Goal: Task Accomplishment & Management: Use online tool/utility

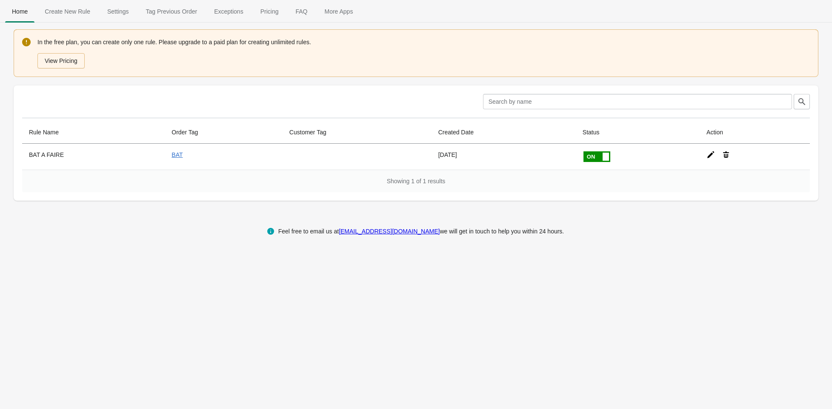
click at [706, 152] on icon at bounding box center [710, 155] width 9 height 9
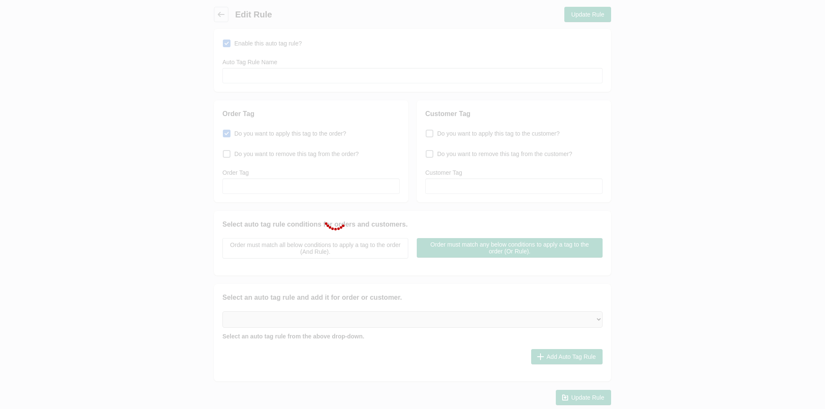
type input "BAT A FAIRE"
checkbox input "true"
type input "BAT"
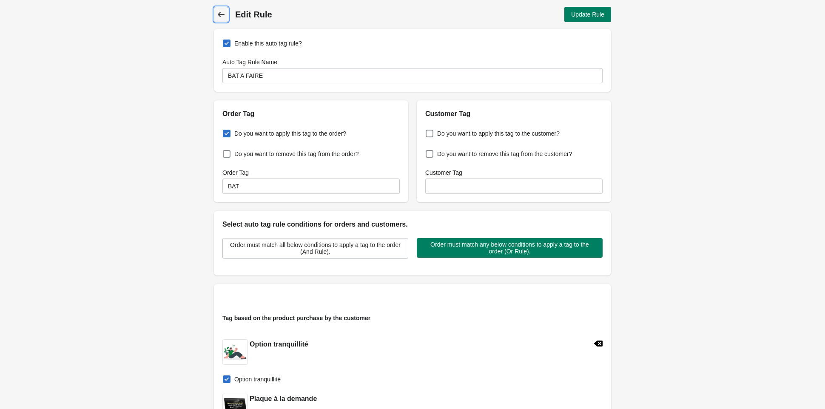
click at [220, 10] on icon at bounding box center [221, 14] width 9 height 9
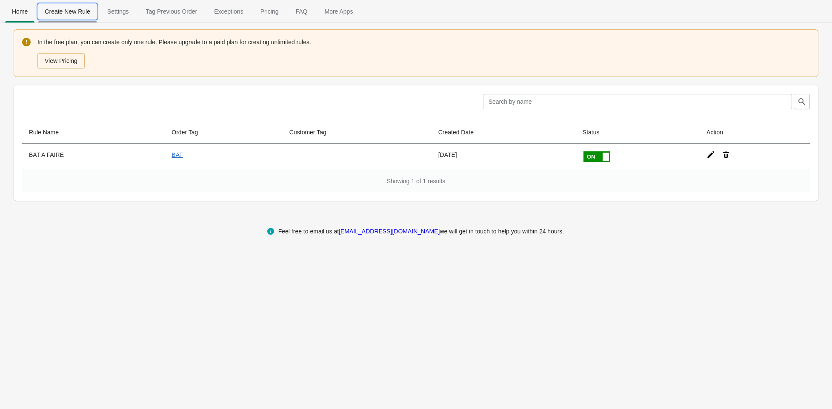
click at [74, 11] on span "Create New Rule" at bounding box center [67, 11] width 59 height 15
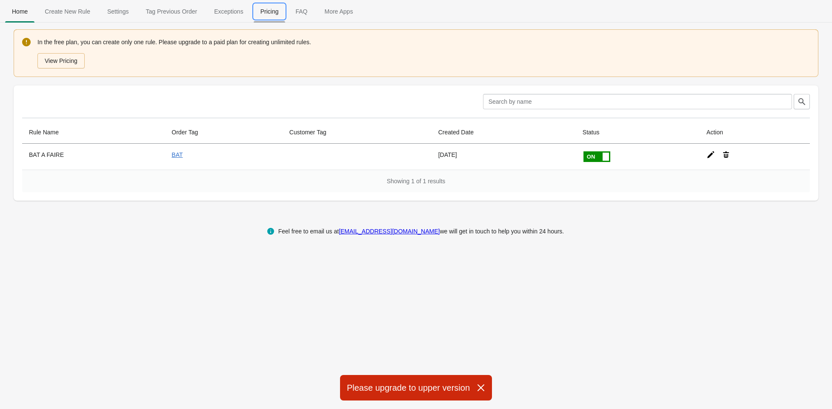
click at [271, 13] on span "Pricing" at bounding box center [270, 11] width 32 height 15
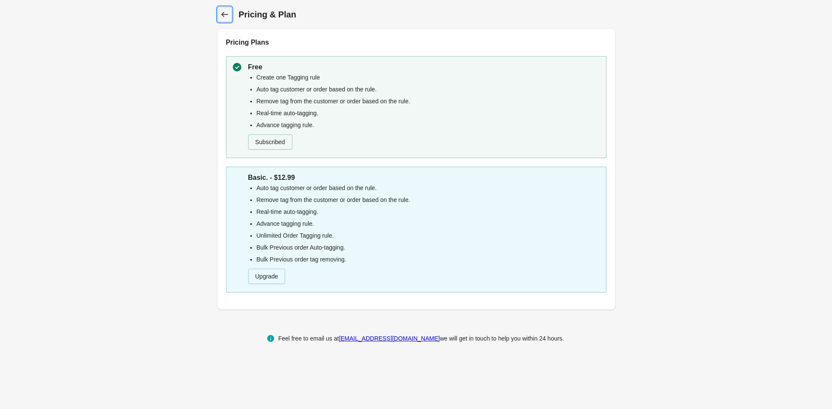
click at [223, 14] on icon at bounding box center [224, 14] width 7 height 5
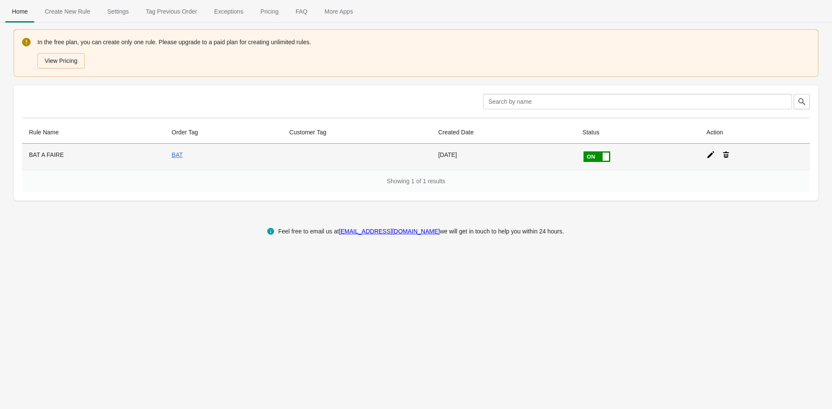
click at [706, 155] on icon at bounding box center [710, 155] width 9 height 9
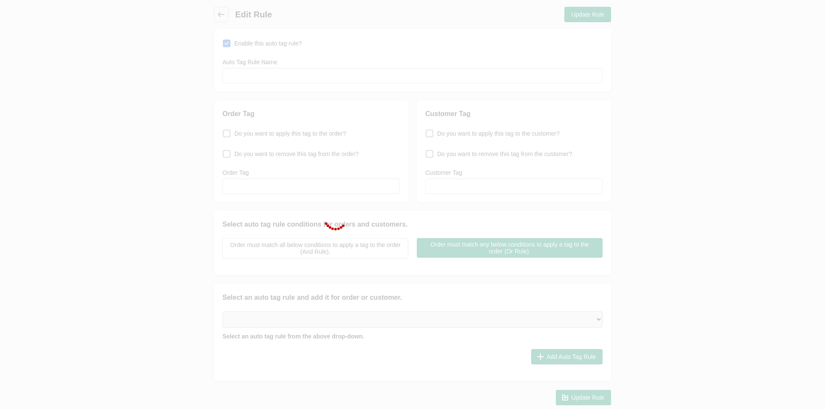
type input "BAT A FAIRE"
checkbox input "true"
type input "BAT"
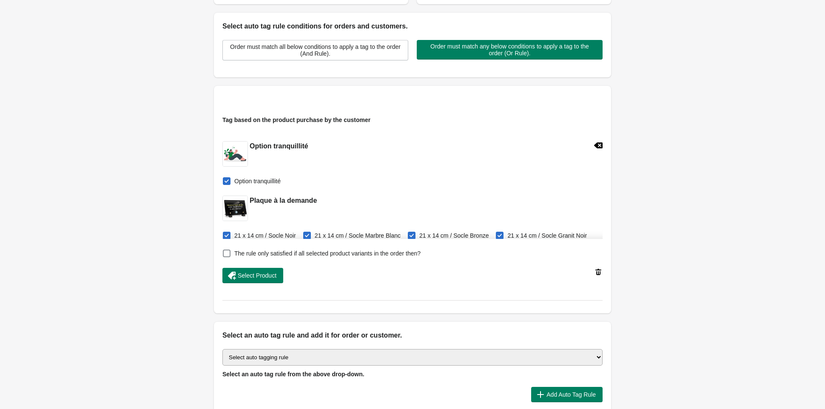
scroll to position [282, 0]
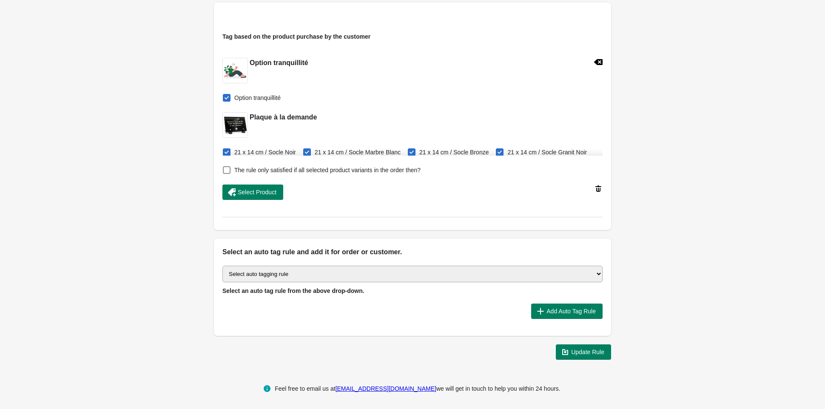
click at [302, 275] on select "Select auto tagging rule Tag by order amount Tag based on the order count (Volu…" at bounding box center [413, 274] width 380 height 17
click at [675, 257] on div "Back Edit Rule Update Rule Enable this auto tag rule? Auto Tag Rule Name BAT A …" at bounding box center [412, 42] width 825 height 648
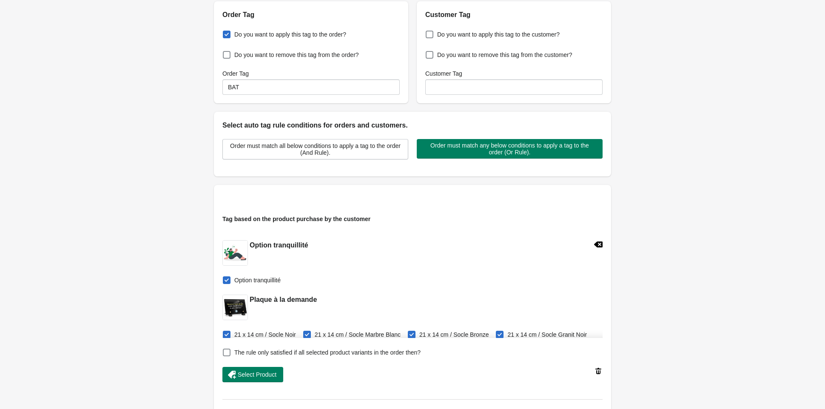
scroll to position [0, 0]
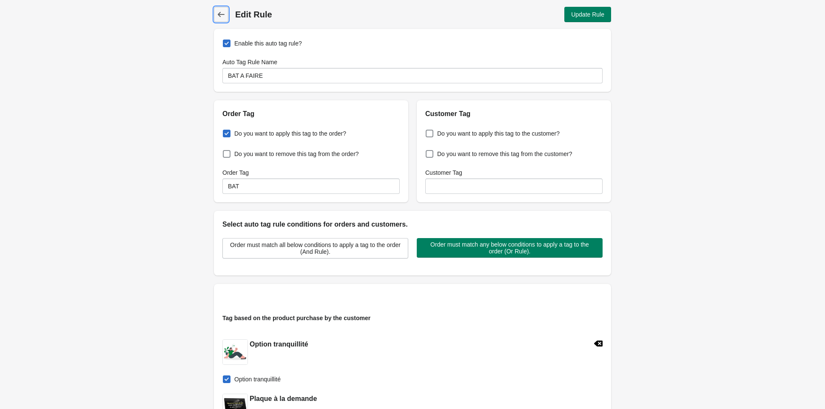
click at [223, 12] on icon at bounding box center [221, 14] width 9 height 9
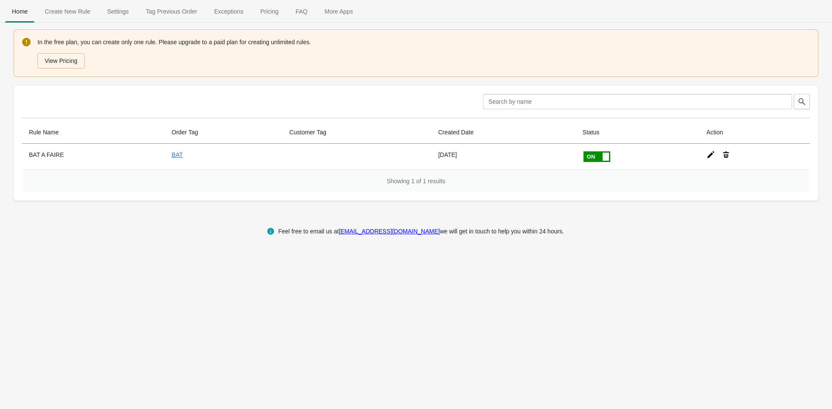
click at [169, 12] on span "Tag Previous Order" at bounding box center [171, 11] width 65 height 15
click at [221, 11] on span "Exceptions" at bounding box center [228, 11] width 43 height 15
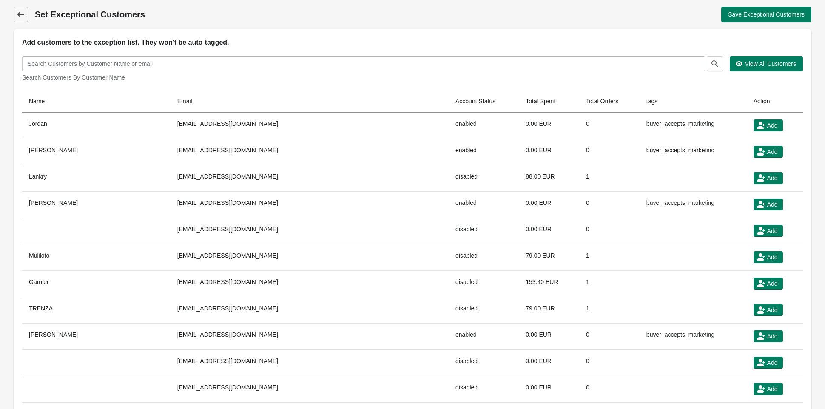
click at [20, 12] on icon at bounding box center [21, 14] width 9 height 9
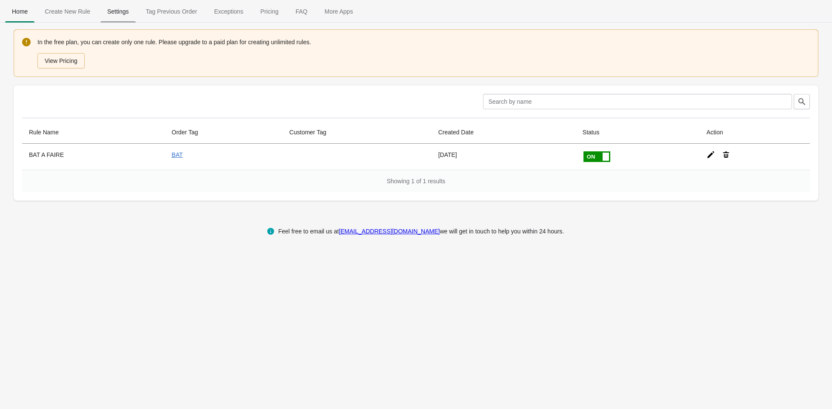
click at [108, 12] on span "Settings" at bounding box center [117, 11] width 35 height 15
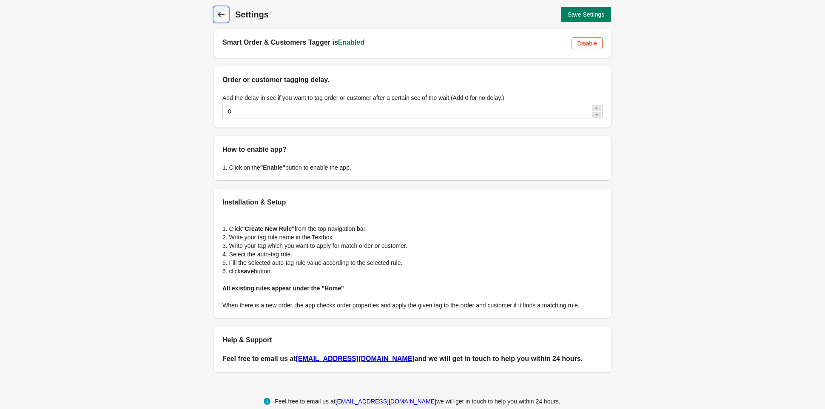
click at [218, 16] on icon at bounding box center [221, 14] width 9 height 9
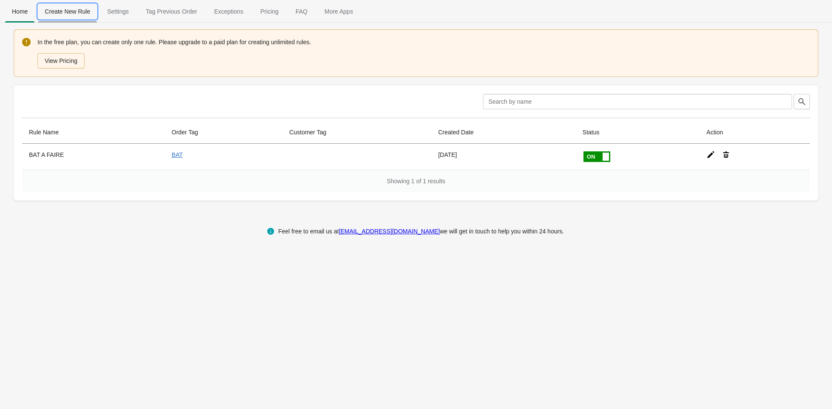
click at [75, 12] on span "Create New Rule" at bounding box center [67, 11] width 59 height 15
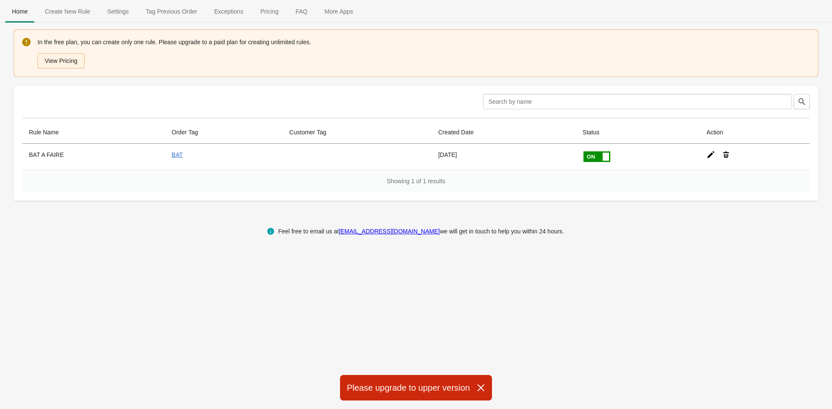
click at [61, 61] on button "View Pricing" at bounding box center [60, 60] width 47 height 15
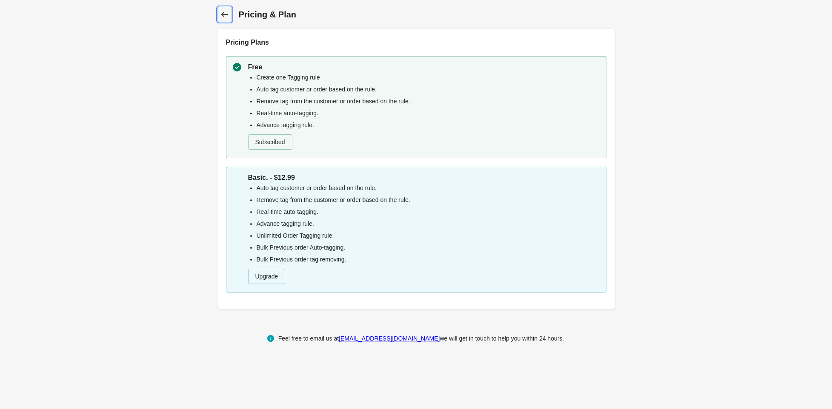
click at [224, 12] on icon at bounding box center [224, 14] width 9 height 9
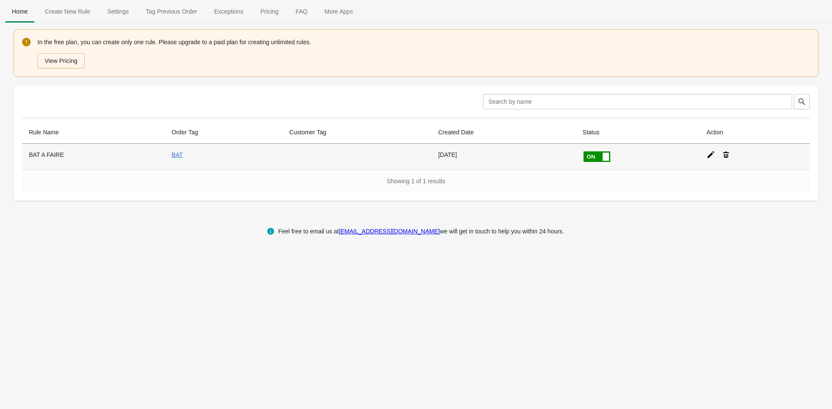
click at [706, 154] on icon at bounding box center [710, 155] width 9 height 9
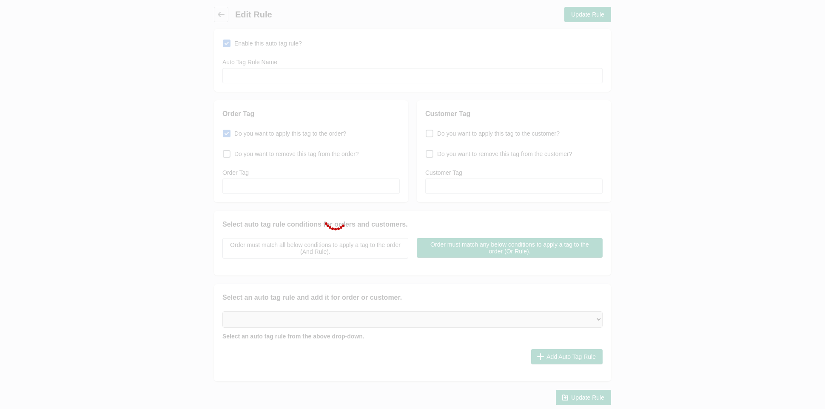
type input "BAT A FAIRE"
checkbox input "true"
type input "BAT"
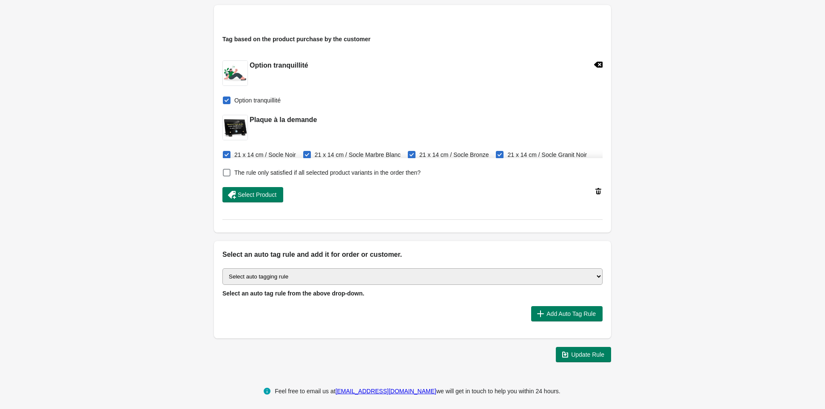
scroll to position [282, 0]
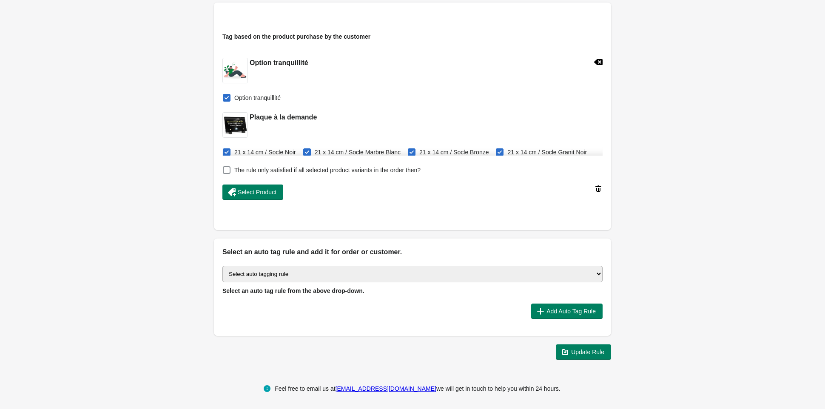
click at [294, 274] on select "Select auto tagging rule Tag by order amount Tag based on the order count (Volu…" at bounding box center [413, 274] width 380 height 17
click at [223, 266] on select "Select auto tagging rule Tag by order amount Tag based on the order count (Volu…" at bounding box center [413, 274] width 380 height 17
click at [320, 276] on select "Select auto tagging rule Tag by order amount Tag based on the order count (Volu…" at bounding box center [413, 274] width 380 height 17
select select "-1"
click at [223, 266] on select "Select auto tagging rule Tag by order amount Tag based on the order count (Volu…" at bounding box center [413, 274] width 380 height 17
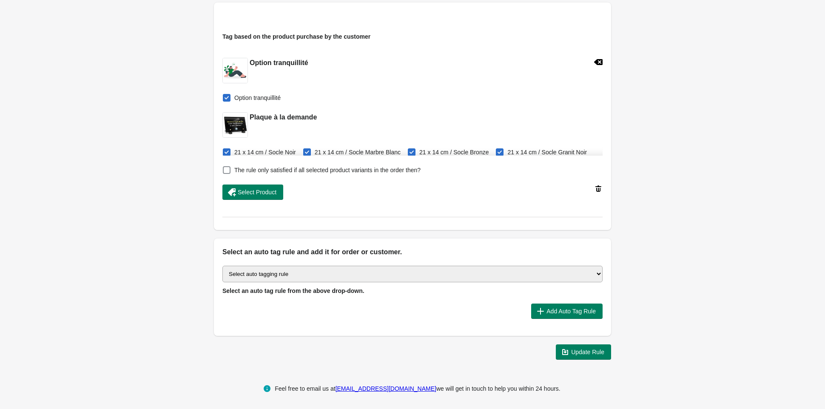
drag, startPoint x: 177, startPoint y: 245, endPoint x: 157, endPoint y: 277, distance: 37.4
click at [154, 278] on div "Back Edit Rule Update Rule Enable this auto tag rule? Auto Tag Rule Name BAT A …" at bounding box center [412, 42] width 825 height 648
click at [234, 252] on h2 "Select an auto tag rule and add it for order or customer." at bounding box center [413, 252] width 380 height 10
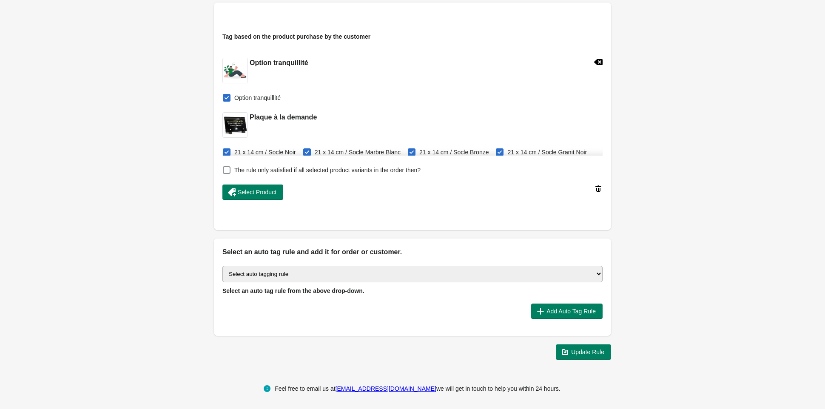
click at [671, 160] on div "Back Edit Rule Update Rule Enable this auto tag rule? Auto Tag Rule Name BAT A …" at bounding box center [412, 42] width 825 height 648
click at [316, 280] on select "Select auto tagging rule Tag by order amount Tag based on the order count (Volu…" at bounding box center [413, 274] width 380 height 17
click at [693, 91] on div "Back Edit Rule Update Rule Enable this auto tag rule? Auto Tag Rule Name BAT A …" at bounding box center [412, 42] width 825 height 648
click at [695, 114] on div "Back Edit Rule Update Rule Enable this auto tag rule? Auto Tag Rule Name BAT A …" at bounding box center [412, 42] width 825 height 648
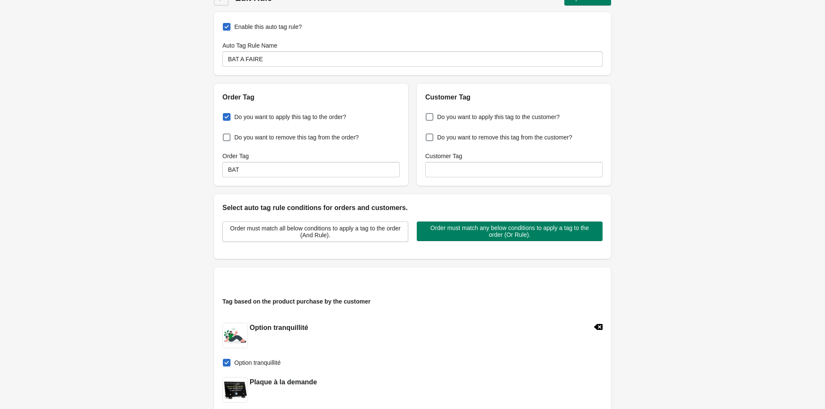
scroll to position [0, 0]
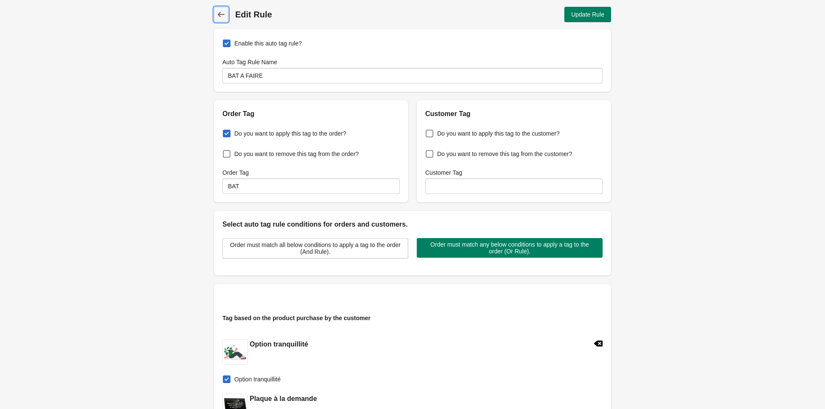
click at [220, 16] on icon at bounding box center [221, 14] width 9 height 9
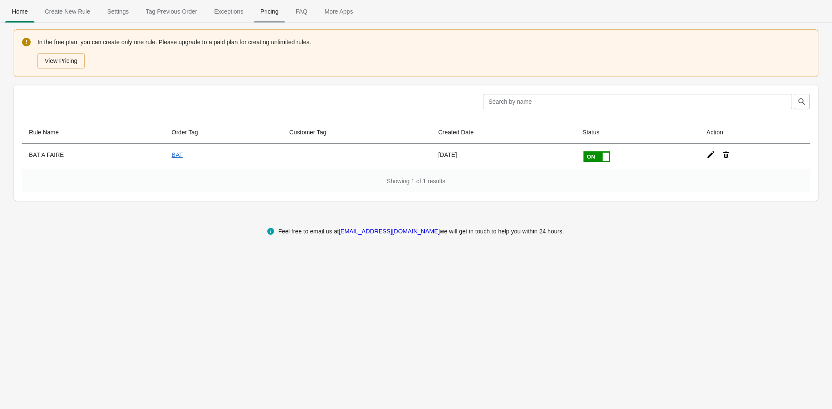
click at [263, 11] on span "Pricing" at bounding box center [270, 11] width 32 height 15
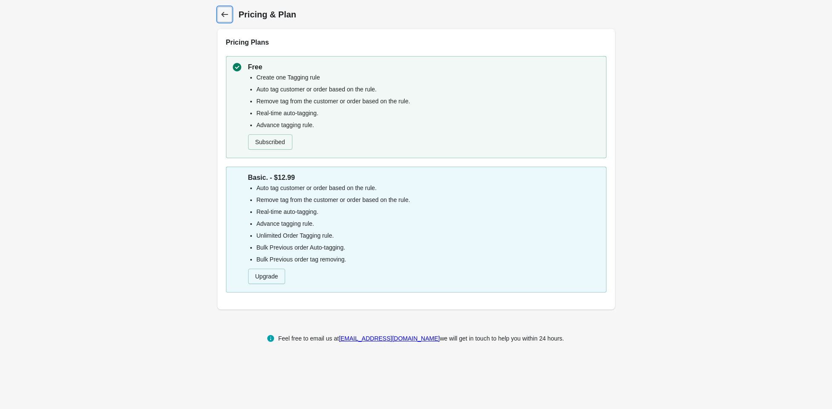
click at [223, 13] on icon at bounding box center [224, 14] width 7 height 5
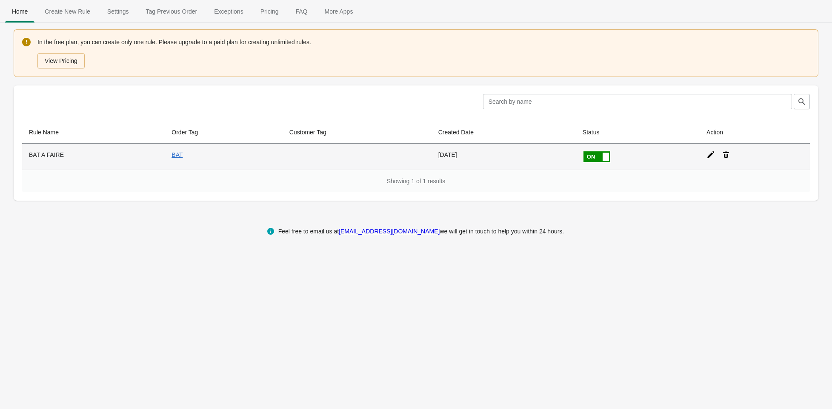
click at [707, 155] on icon at bounding box center [710, 154] width 7 height 7
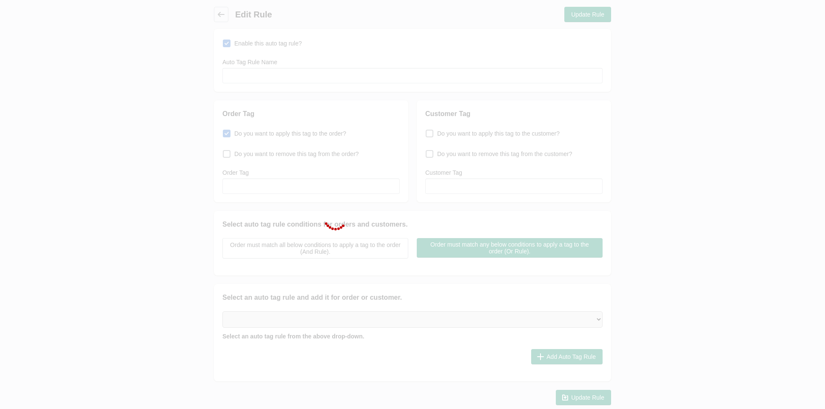
type input "BAT A FAIRE"
checkbox input "true"
type input "BAT"
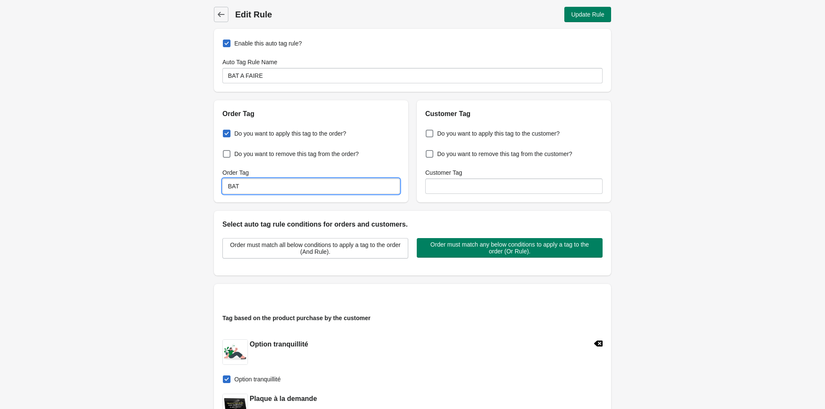
drag, startPoint x: 248, startPoint y: 187, endPoint x: 197, endPoint y: 185, distance: 51.5
click at [197, 185] on div "Back Edit Rule Update Rule Enable this auto tag rule? Auto Tag Rule Name BAT A …" at bounding box center [412, 324] width 825 height 648
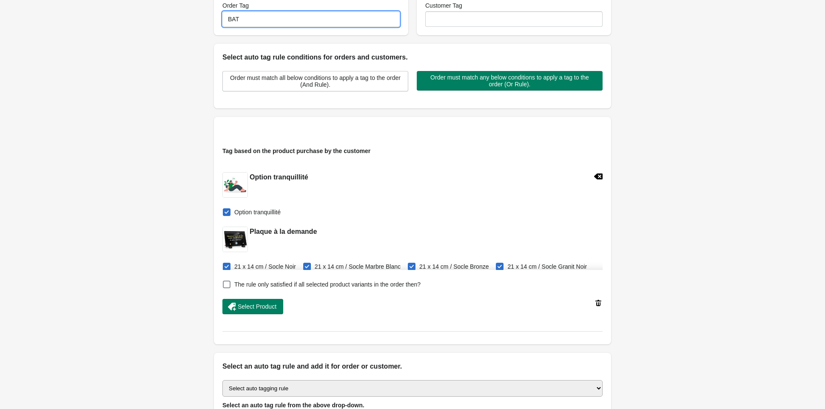
scroll to position [282, 0]
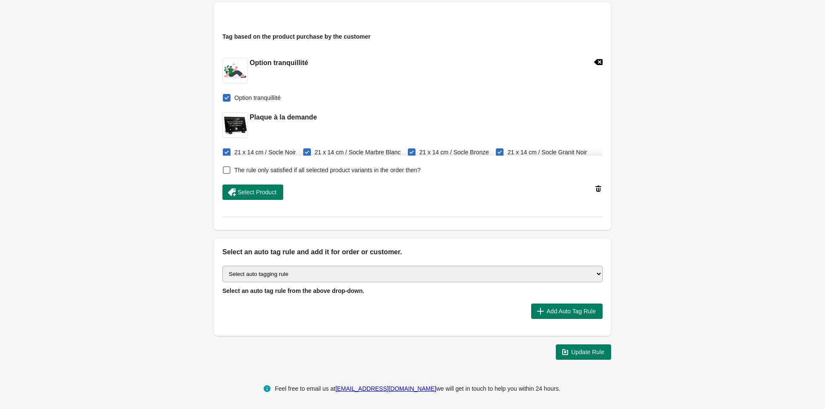
click at [292, 271] on select "Select auto tagging rule Tag by order amount Tag based on the order count (Volu…" at bounding box center [413, 274] width 380 height 17
click at [751, 91] on div "Back Edit Rule Update Rule Enable this auto tag rule? Auto Tag Rule Name BAT A …" at bounding box center [412, 42] width 825 height 648
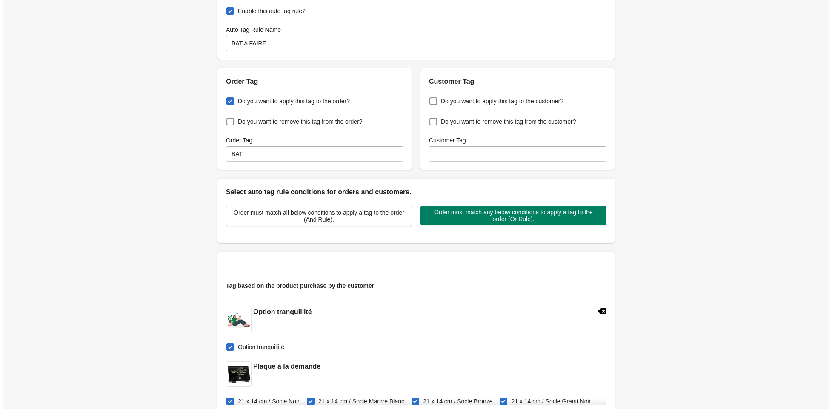
scroll to position [0, 0]
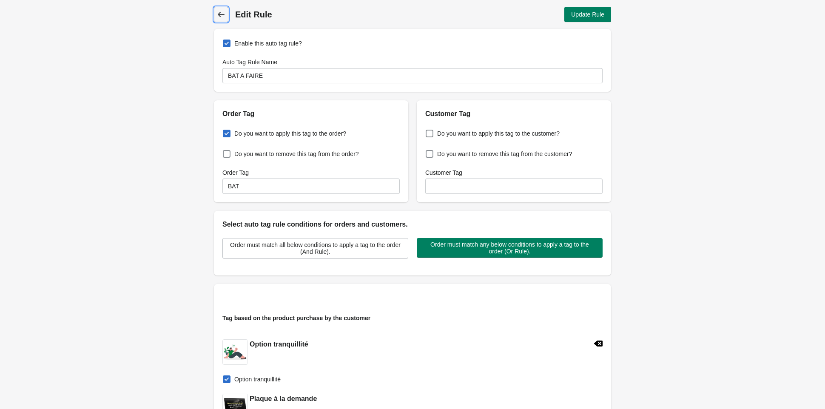
click at [216, 14] on span "Back" at bounding box center [221, 15] width 12 height 12
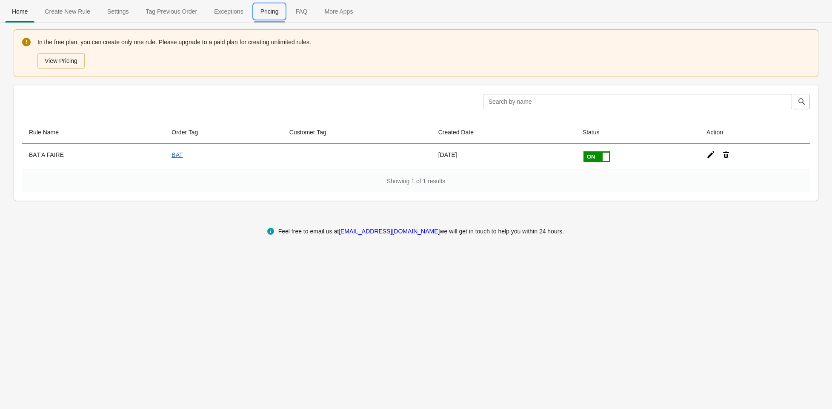
click at [261, 9] on span "Pricing" at bounding box center [270, 11] width 32 height 15
click at [257, 12] on span "Pricing" at bounding box center [270, 11] width 32 height 15
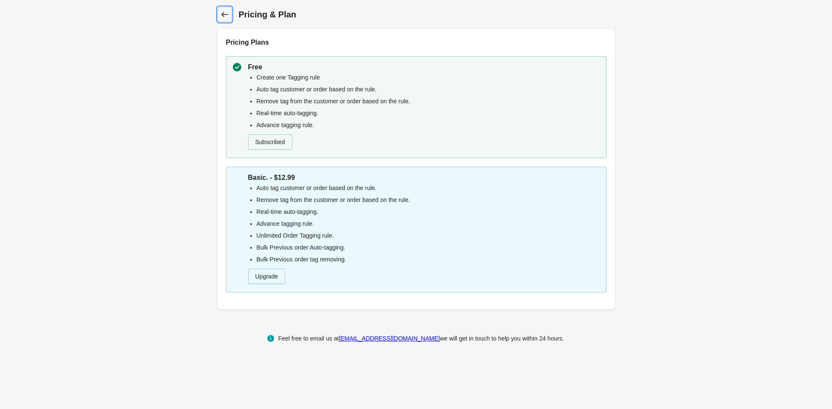
click at [223, 11] on icon at bounding box center [224, 14] width 9 height 9
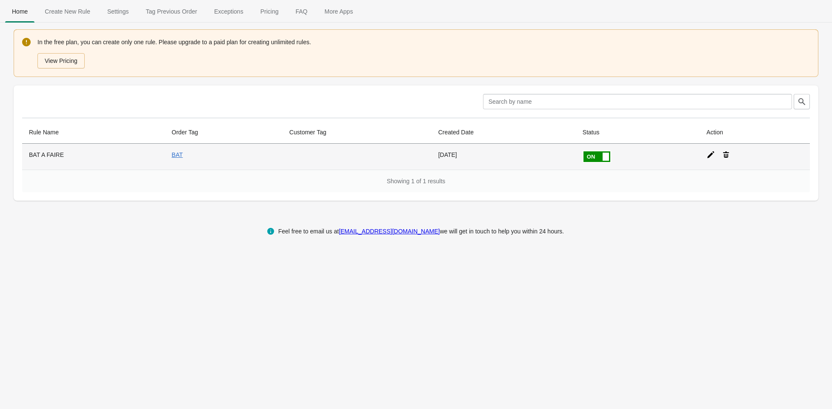
click at [707, 157] on icon at bounding box center [710, 154] width 7 height 7
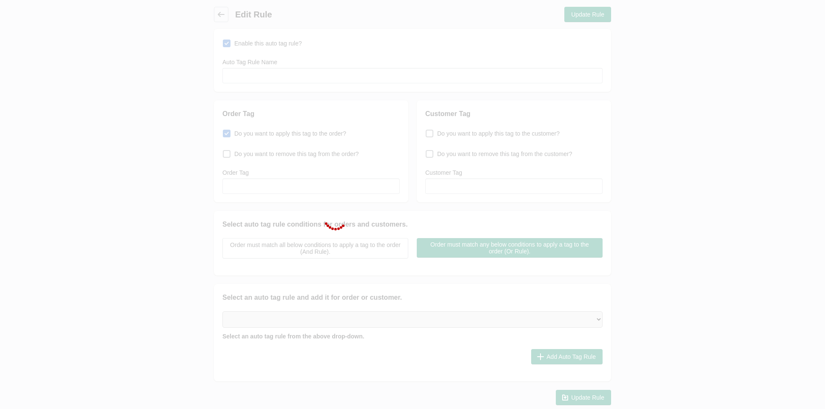
type input "BAT A FAIRE"
checkbox input "true"
type input "BAT"
